Goal: Unclear: Unclear

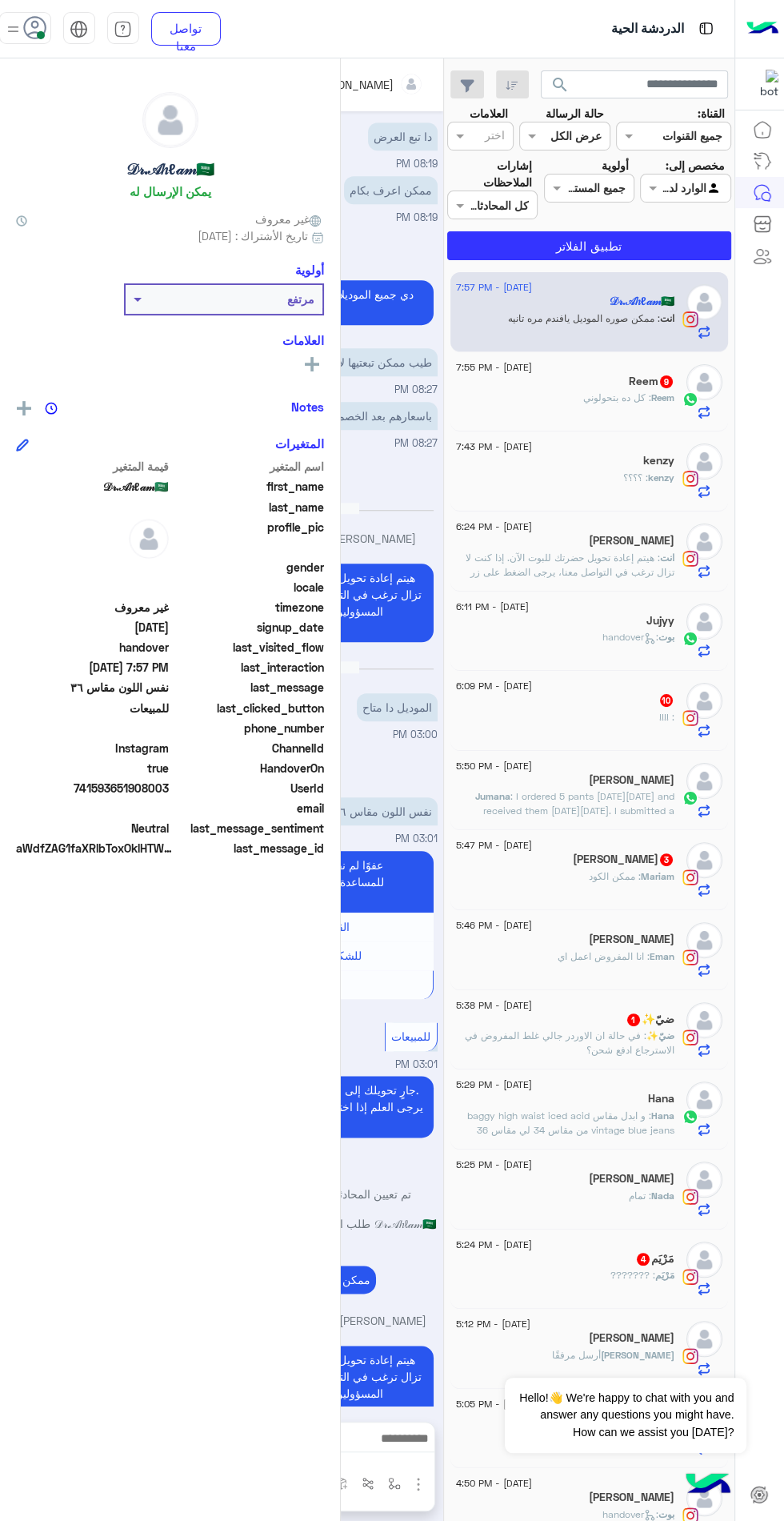
scroll to position [698, 0]
